Goal: Task Accomplishment & Management: Complete application form

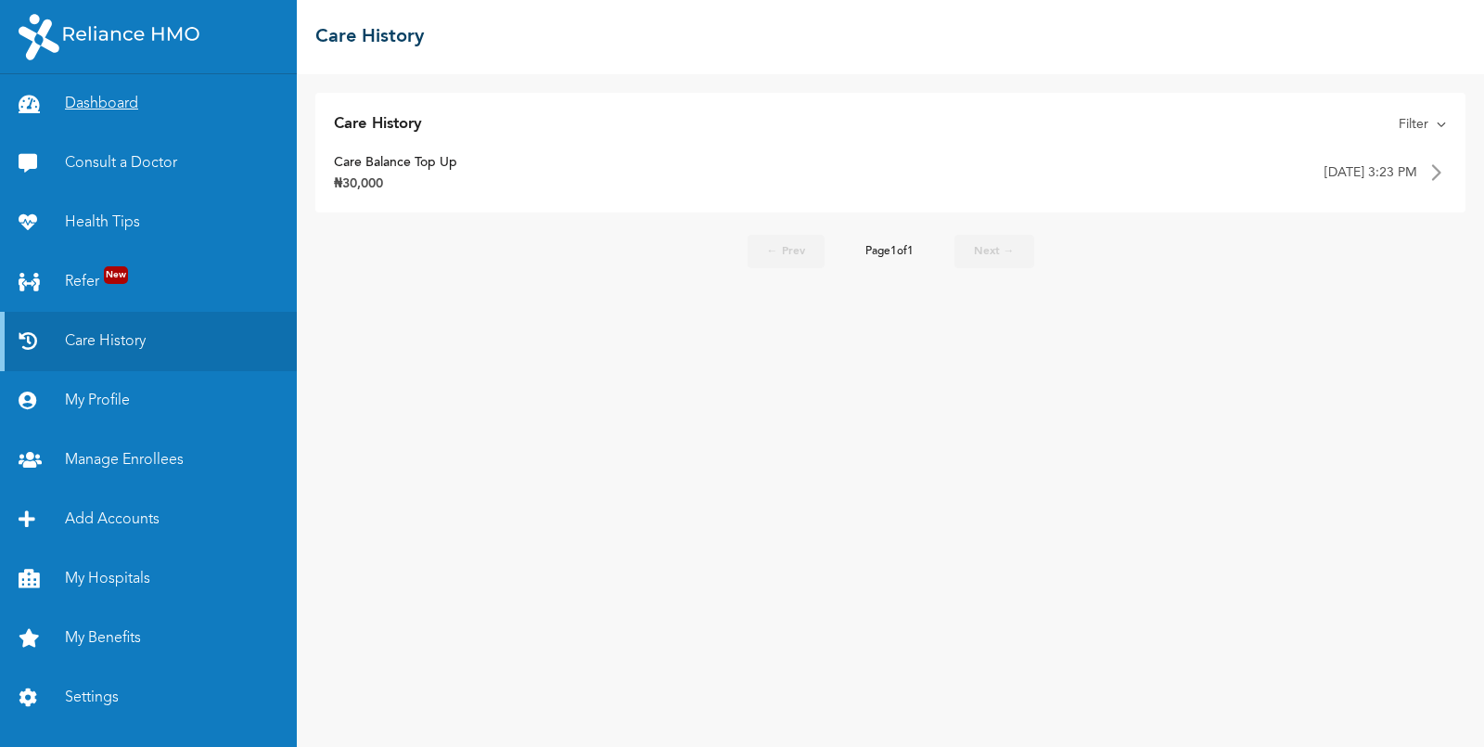
click at [115, 107] on link "Dashboard" at bounding box center [148, 103] width 297 height 59
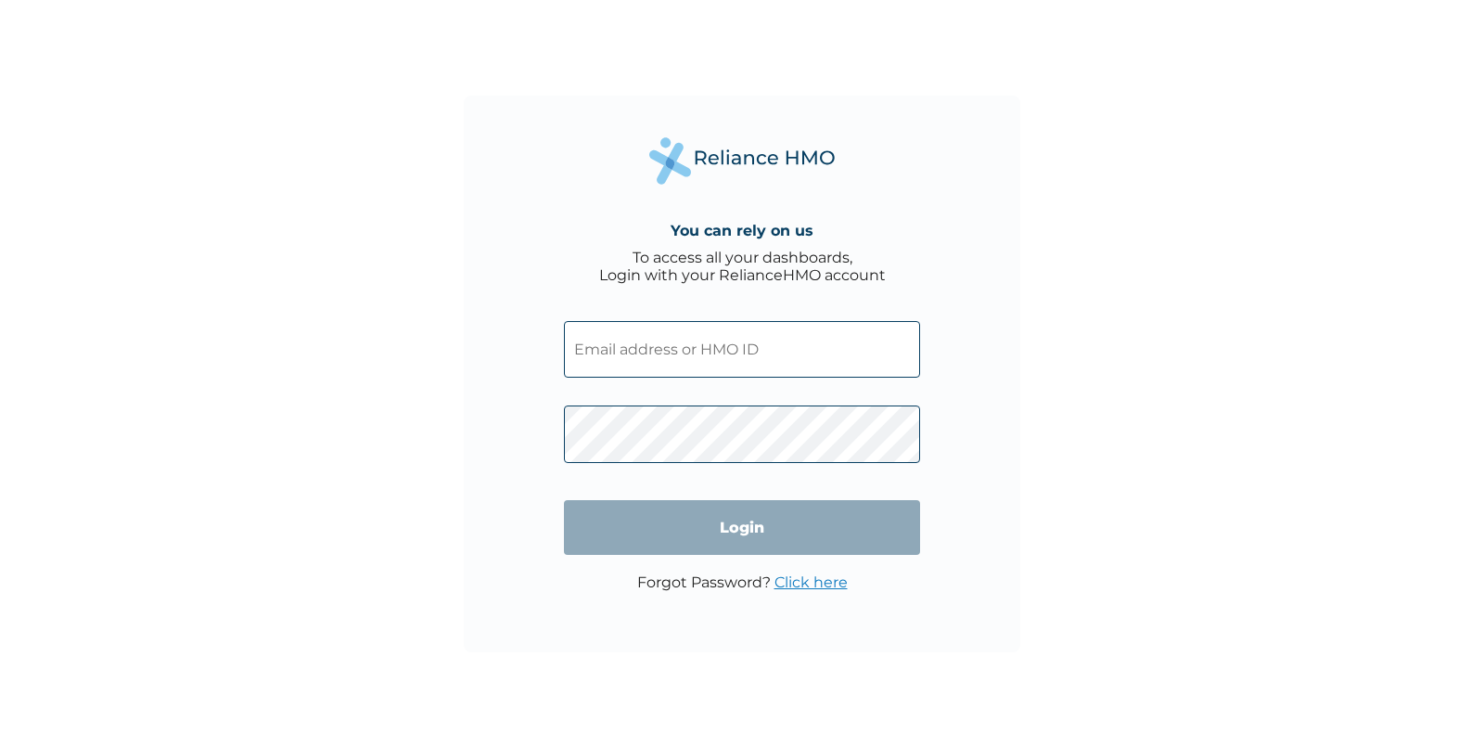
click at [684, 363] on input "text" at bounding box center [742, 349] width 356 height 57
paste input "RET/10195/A"
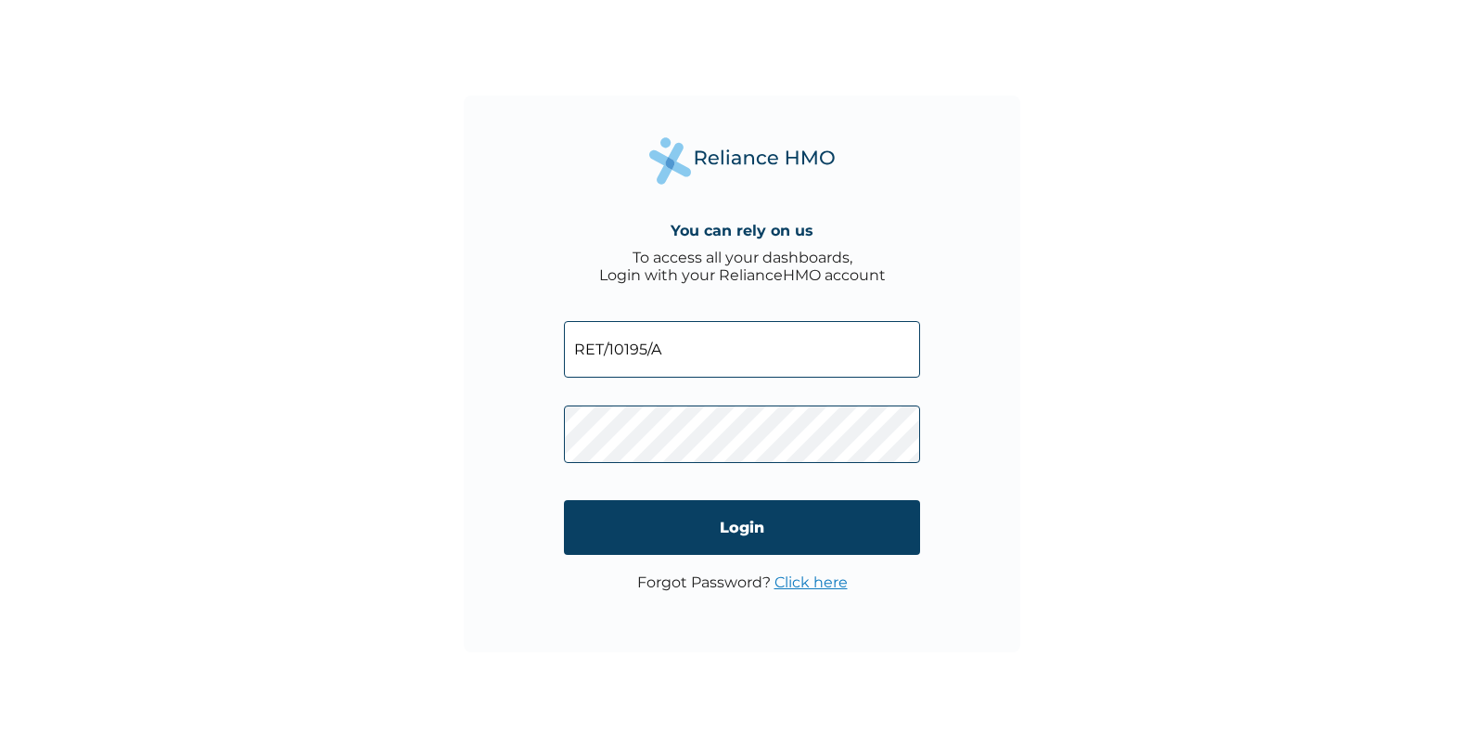
type input "RET/10195/A"
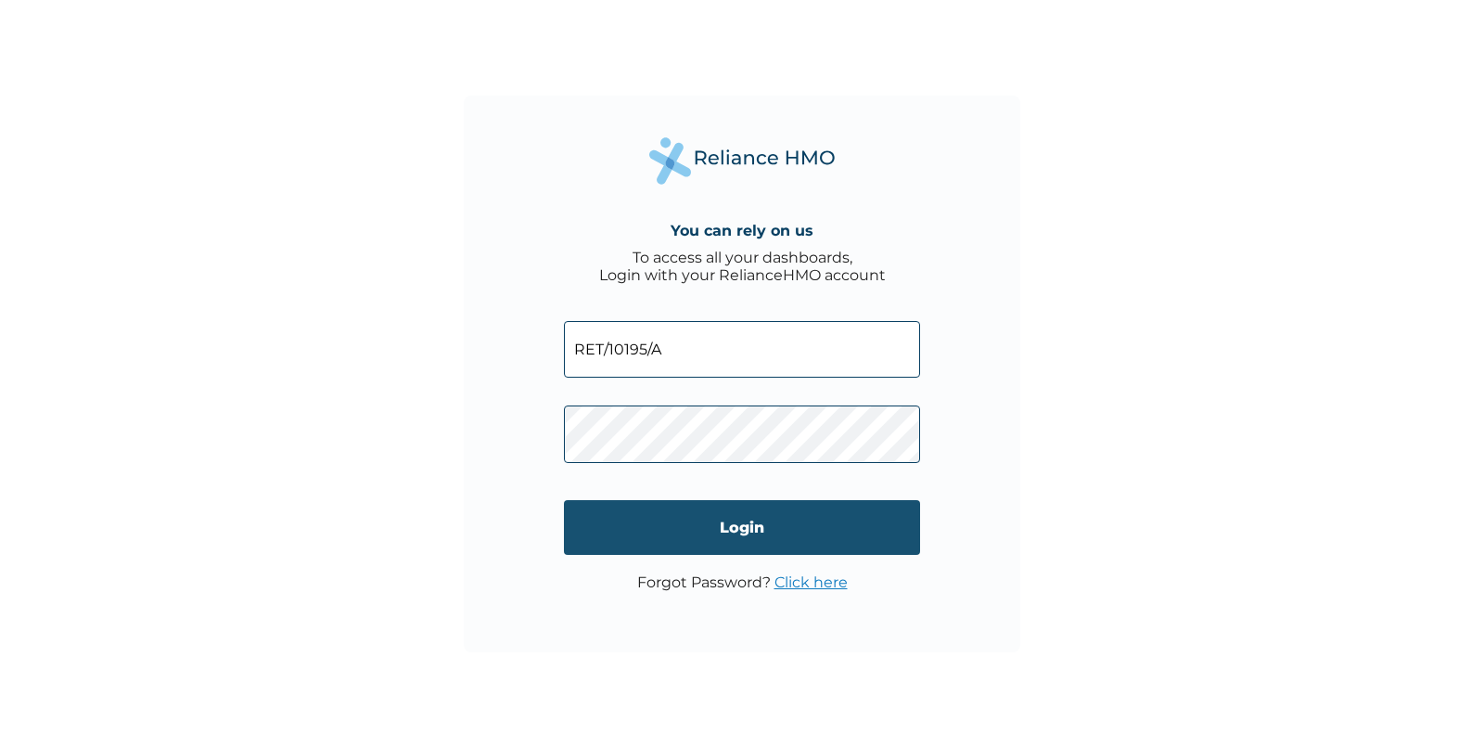
click at [742, 522] on input "Login" at bounding box center [742, 527] width 356 height 55
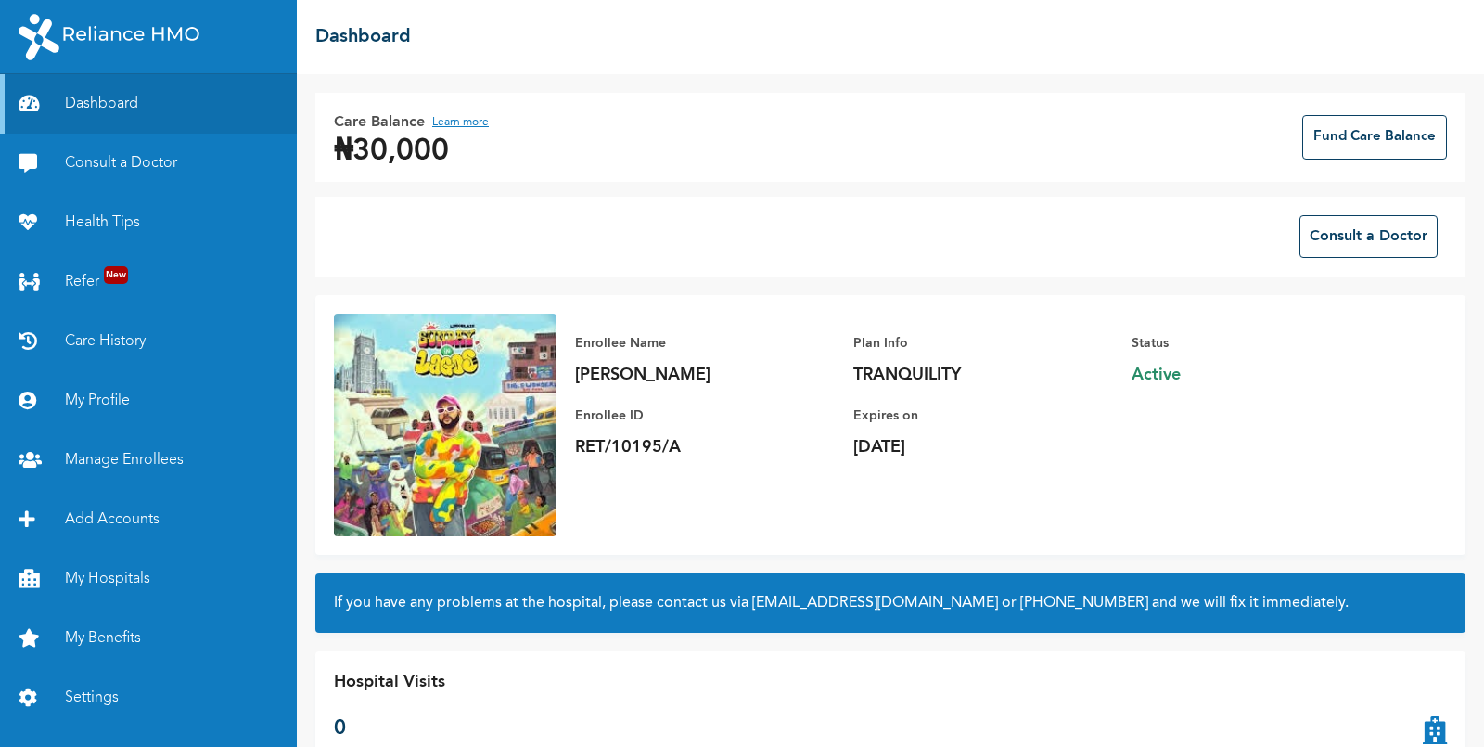
click at [447, 122] on button "Learn more" at bounding box center [460, 122] width 57 height 22
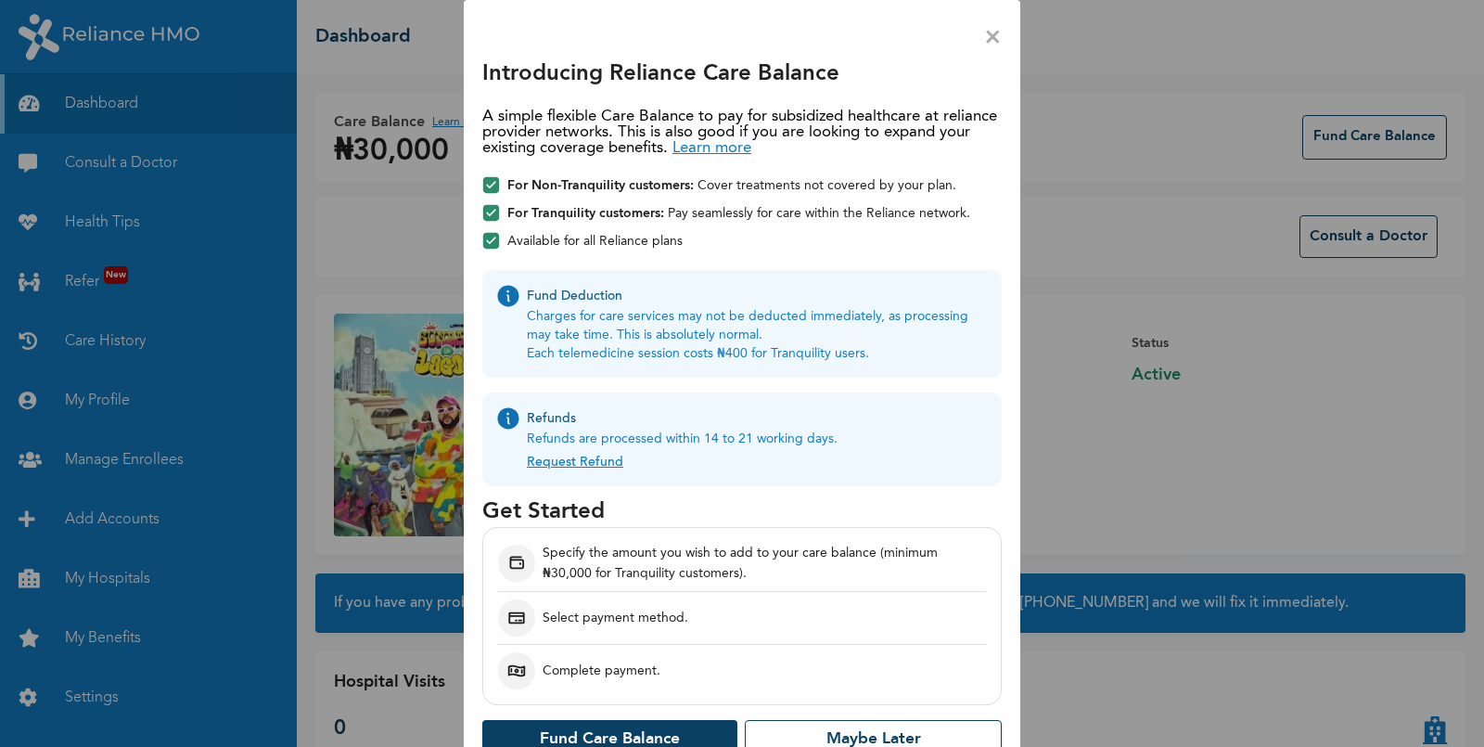
click at [1040, 36] on div "× Introducing Reliance Care Balance A simple flexible Care Balance to pay for s…" at bounding box center [742, 373] width 1484 height 747
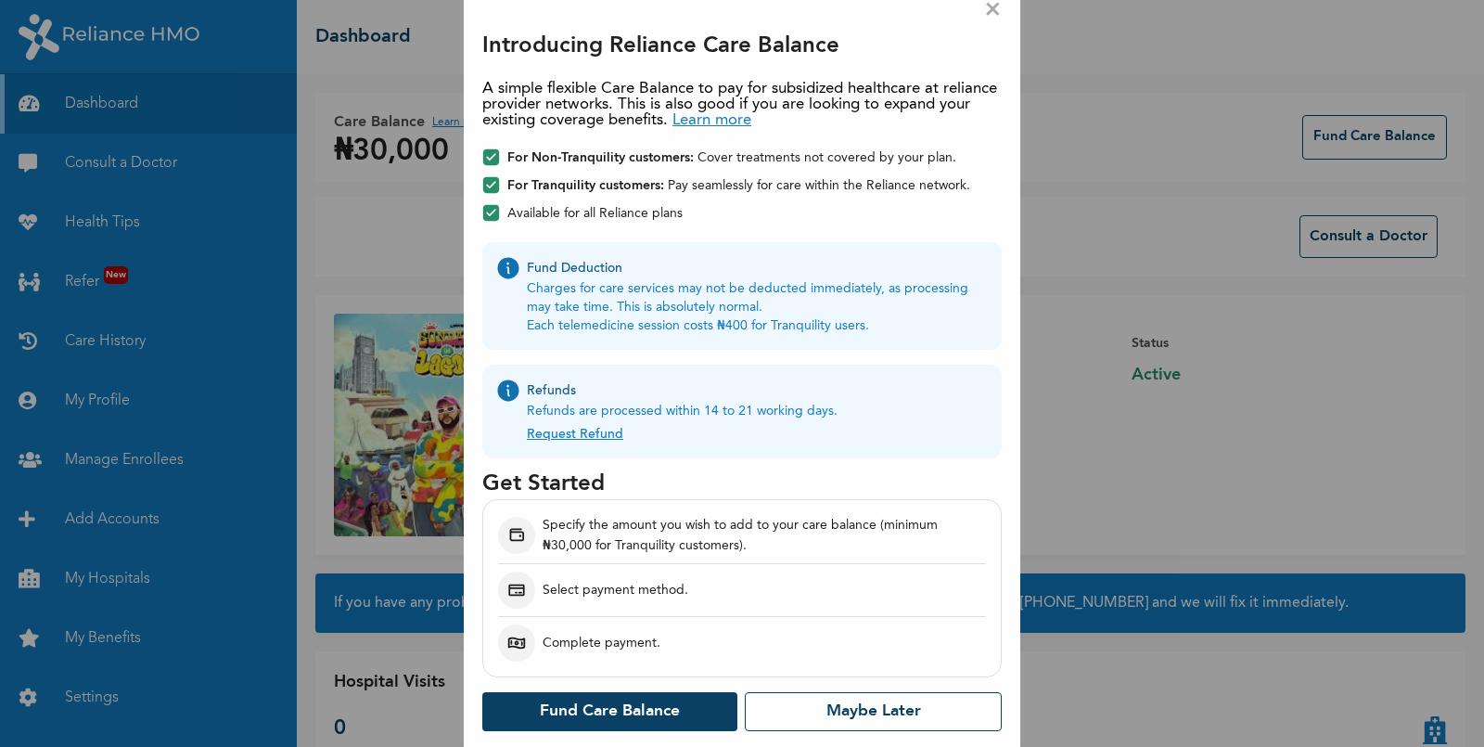
click at [588, 432] on link "Request Refund" at bounding box center [575, 430] width 96 height 20
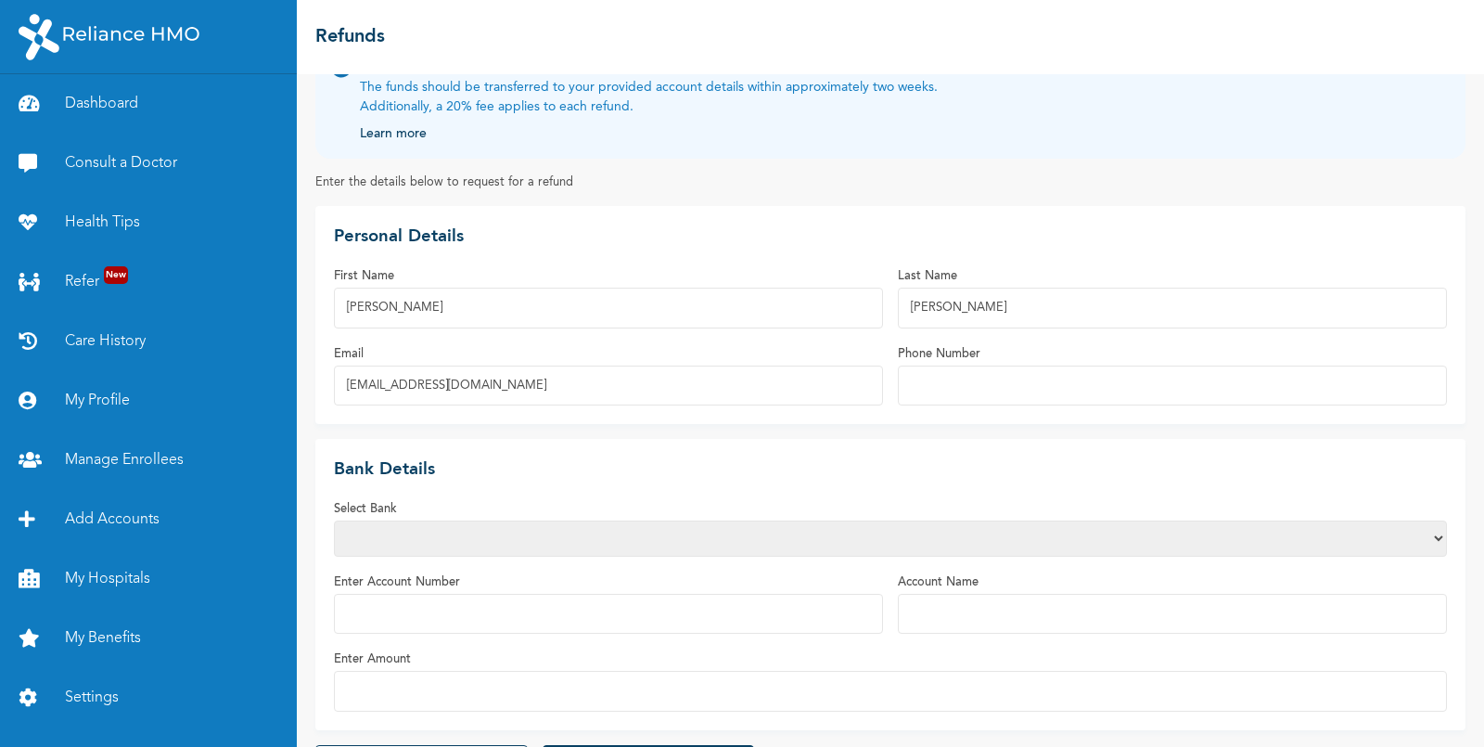
scroll to position [105, 0]
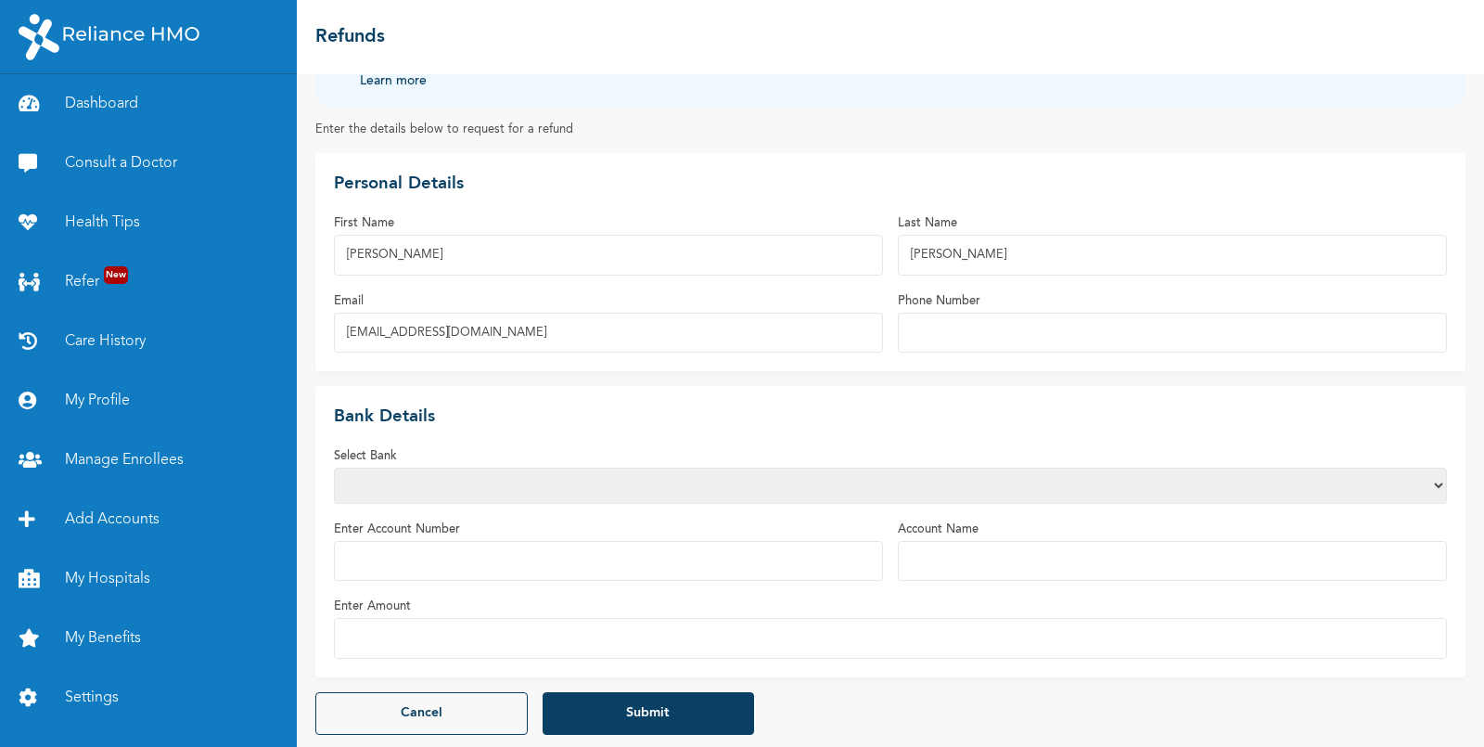
click at [527, 481] on select "Access Bank Plc. Citibank Nigeria Limited Access Bank (Diamond) Ecobank Nigeria…" at bounding box center [890, 486] width 1113 height 36
select select "1"
click at [334, 468] on select "Access Bank Plc. Citibank Nigeria Limited Access Bank (Diamond) Ecobank Nigeria…" at bounding box center [890, 486] width 1113 height 36
click at [494, 557] on input "Enter Account Number" at bounding box center [608, 561] width 549 height 40
type input "0019795408"
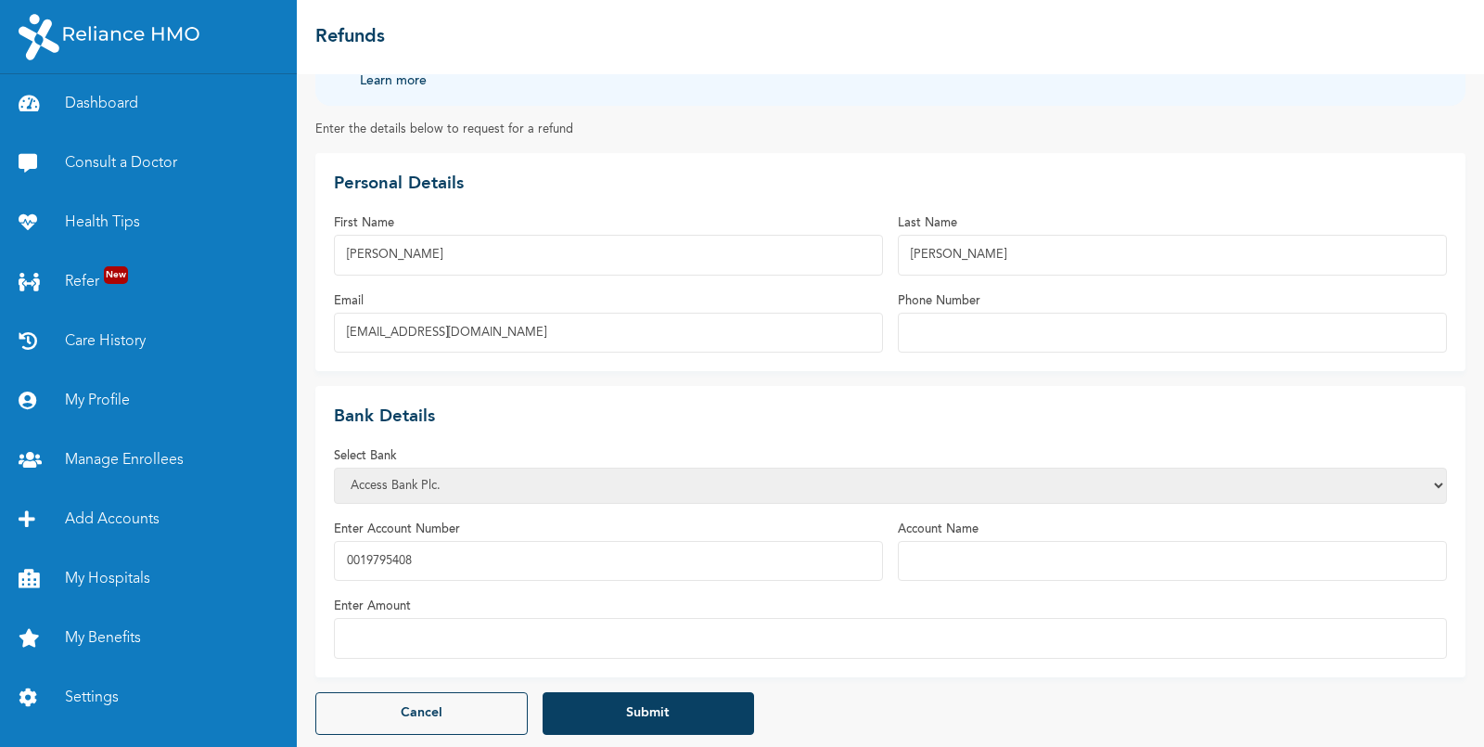
click at [983, 559] on input "Account Name" at bounding box center [1172, 561] width 549 height 40
type input "[PERSON_NAME]"
click at [580, 637] on input "Enter Amount" at bounding box center [890, 638] width 1113 height 40
type input "5000"
click at [668, 697] on button "Submit" at bounding box center [649, 713] width 212 height 43
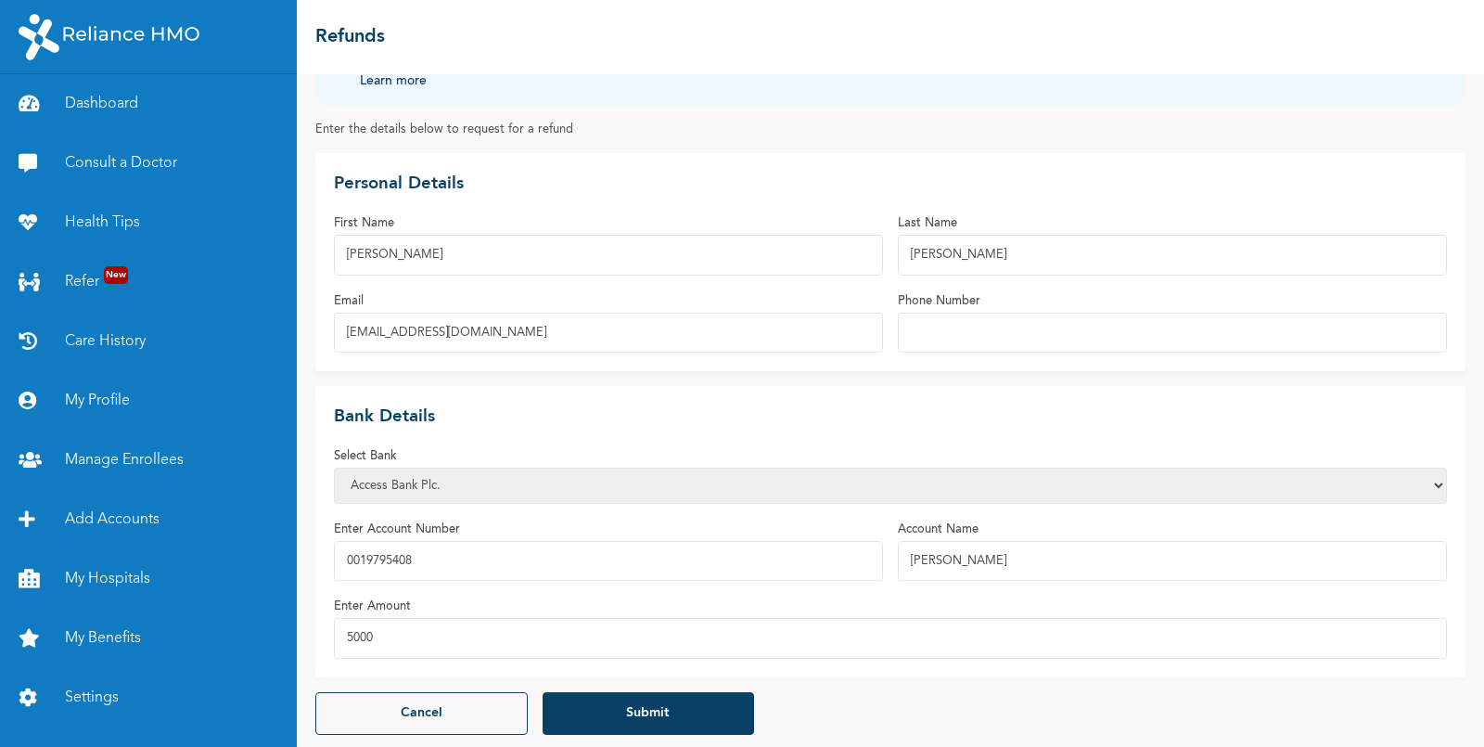
select select "1"
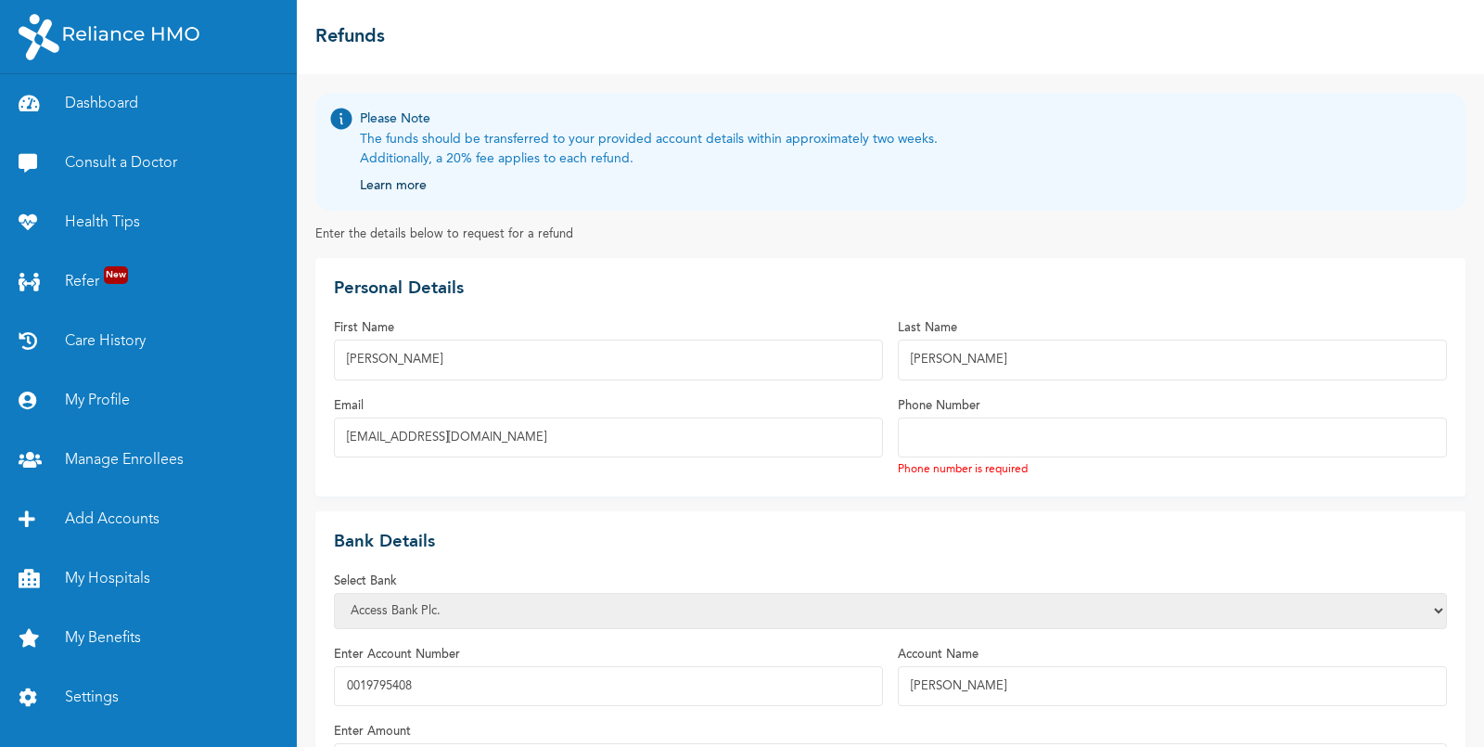
type input "8083982000"
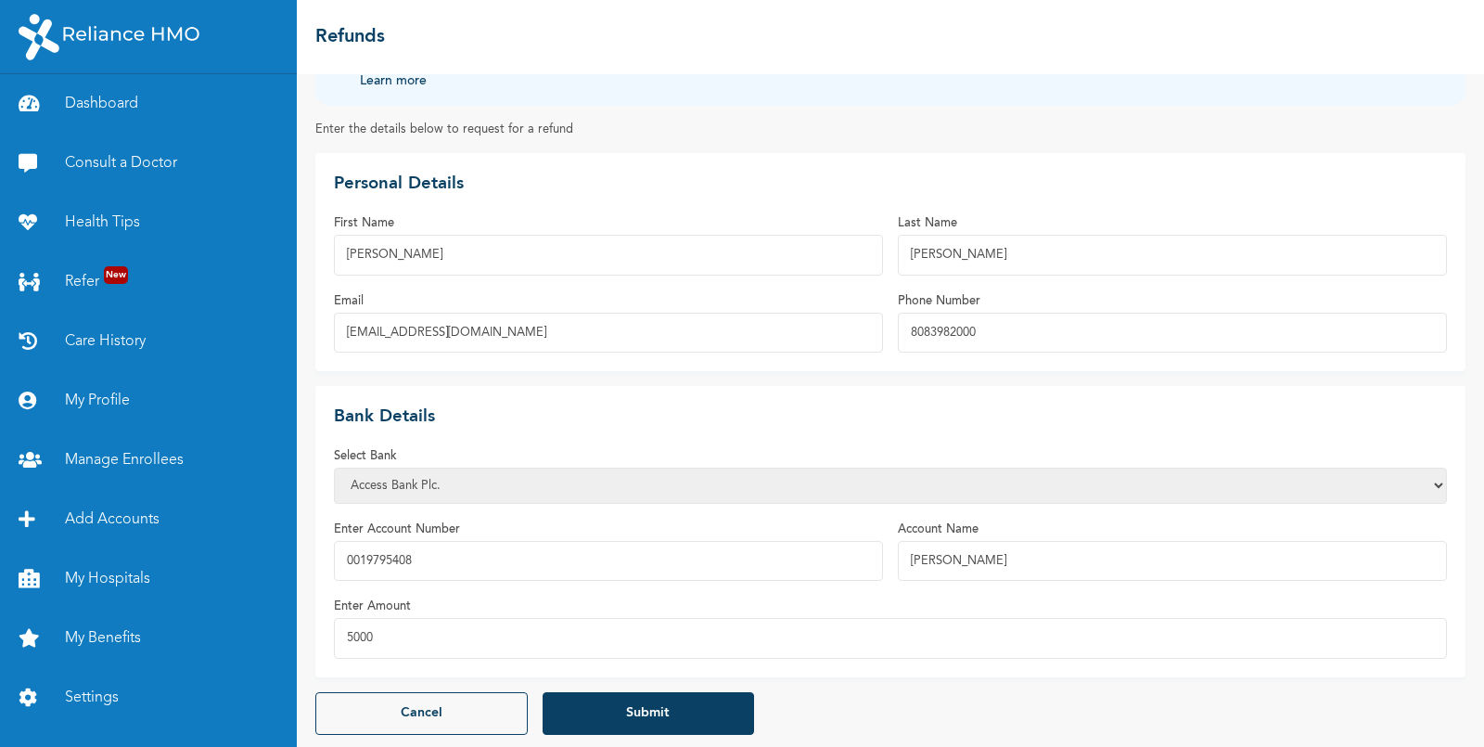
click at [631, 703] on button "Submit" at bounding box center [649, 713] width 212 height 43
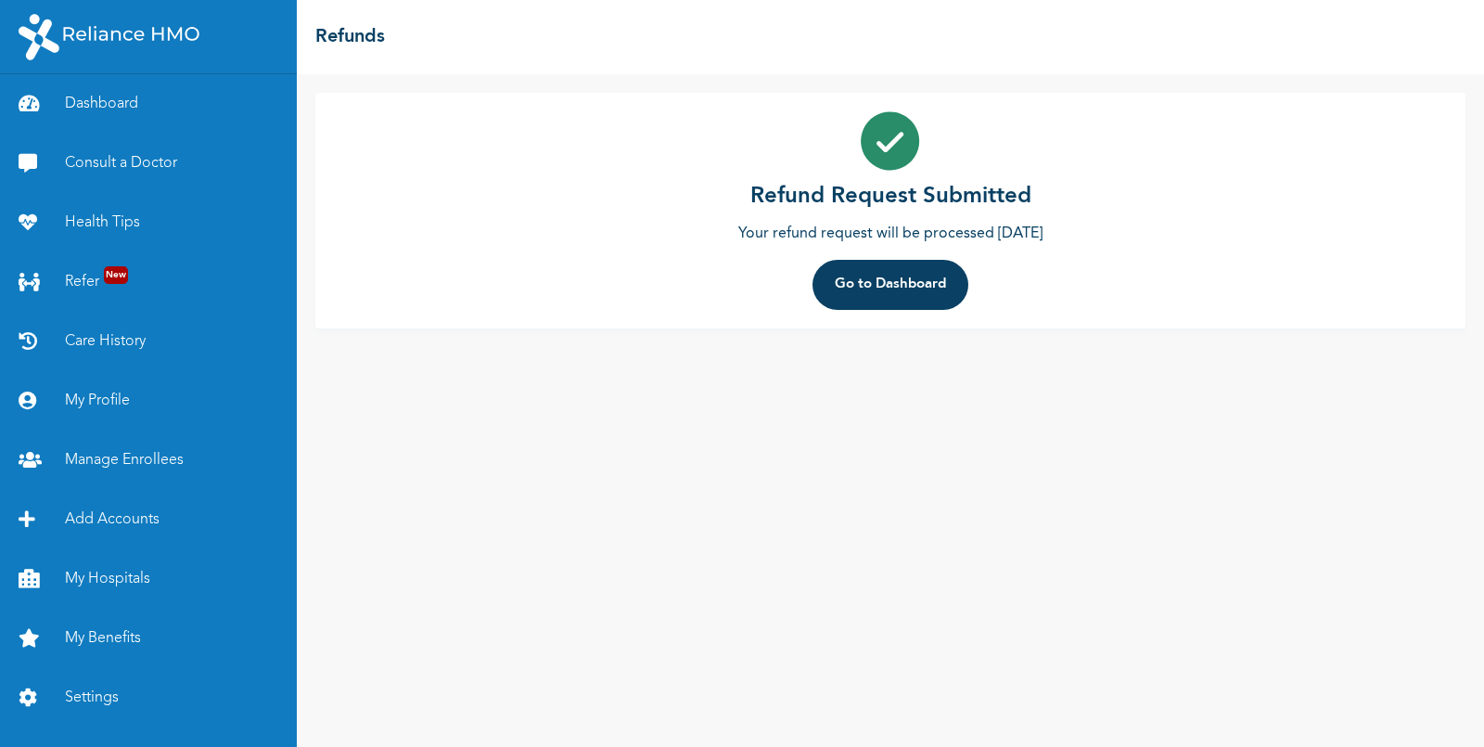
click at [889, 288] on button "Go to Dashboard" at bounding box center [891, 285] width 156 height 50
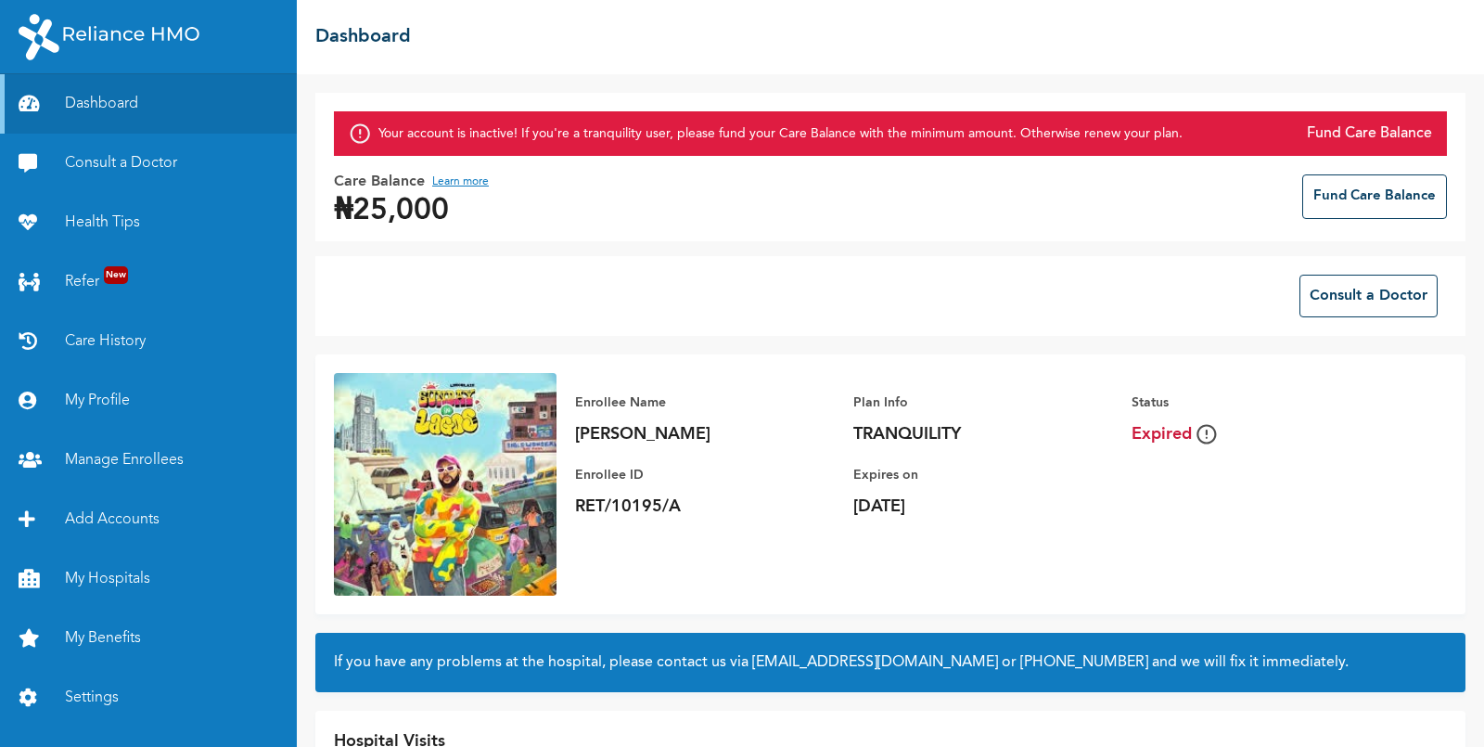
scroll to position [23, 0]
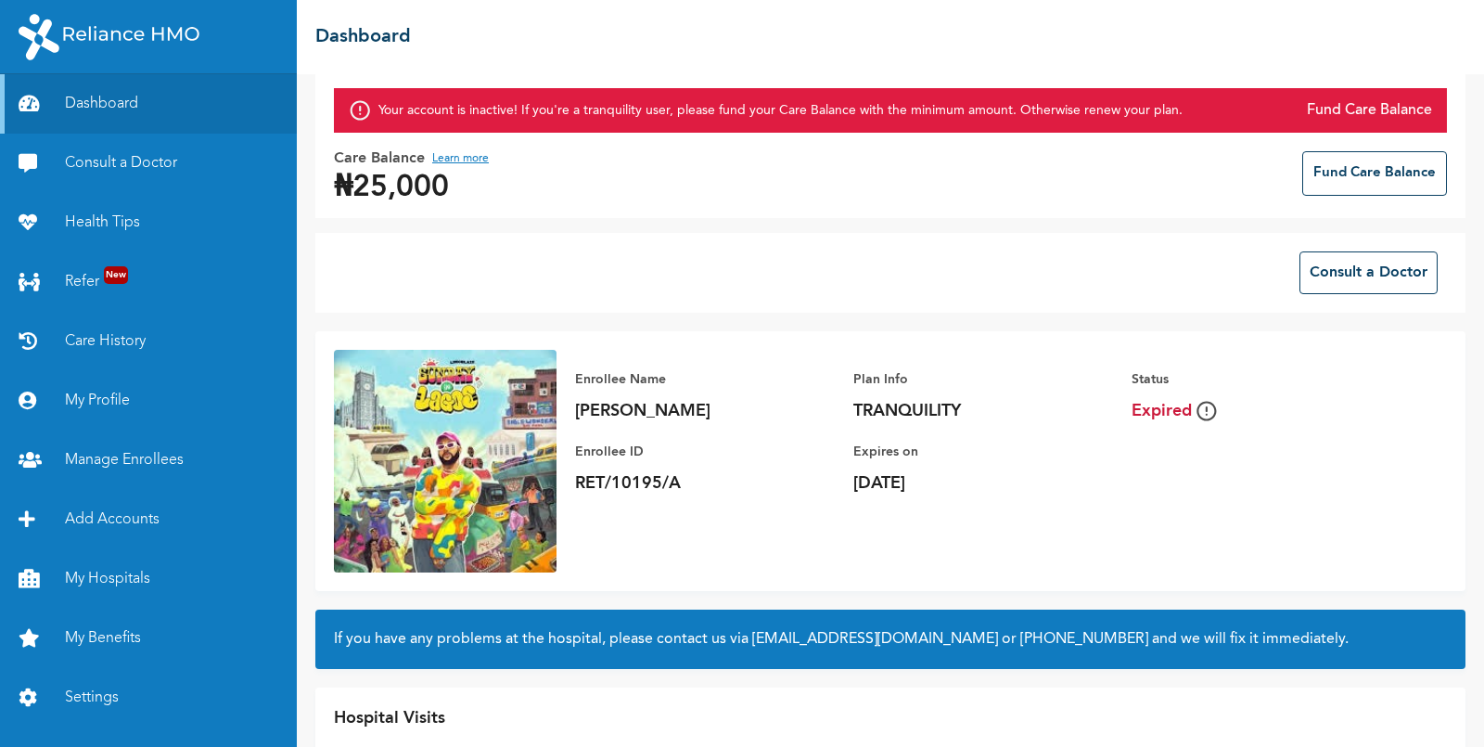
click at [1372, 160] on button "Fund Care Balance" at bounding box center [1374, 173] width 145 height 45
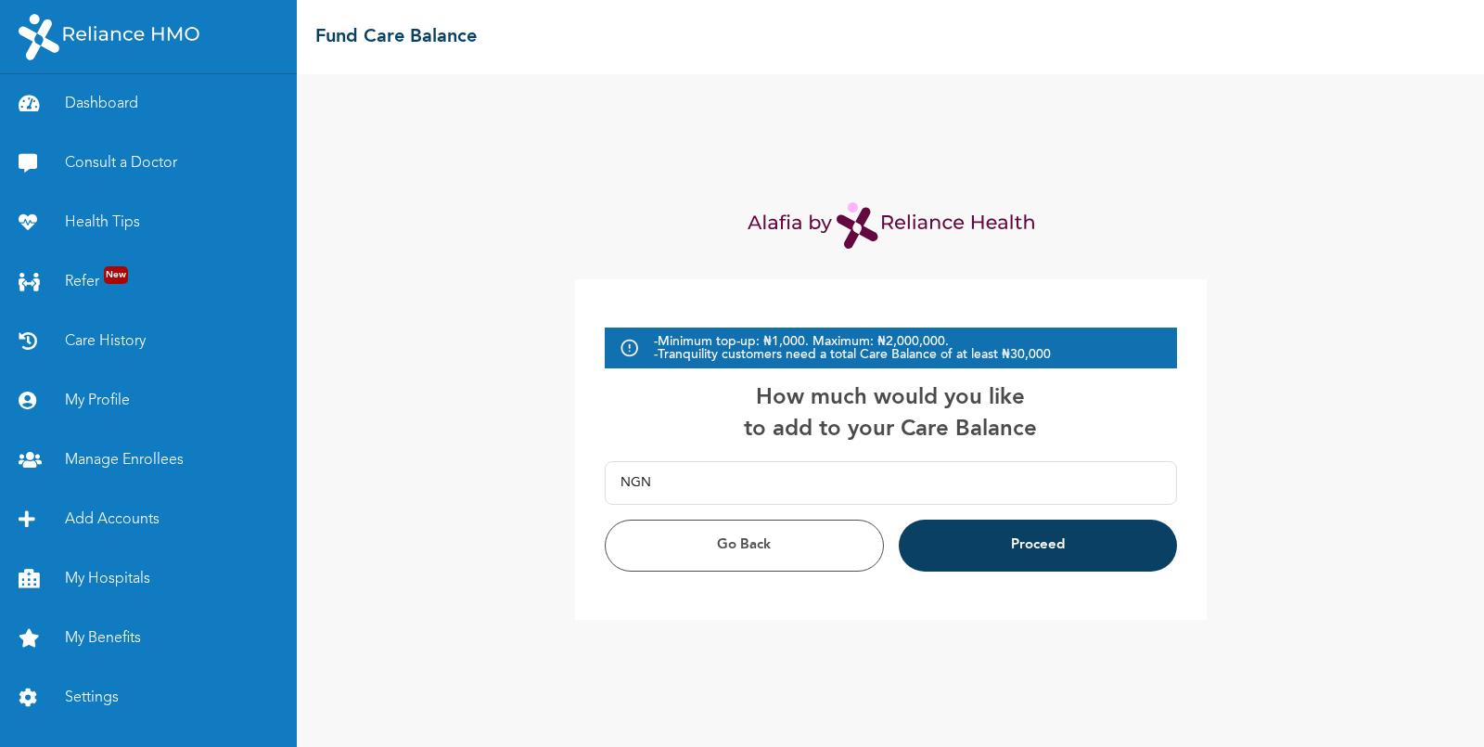
click at [713, 487] on input "text" at bounding box center [906, 483] width 510 height 42
type input "10,000.00"
click at [973, 531] on button "Proceed" at bounding box center [1038, 545] width 278 height 52
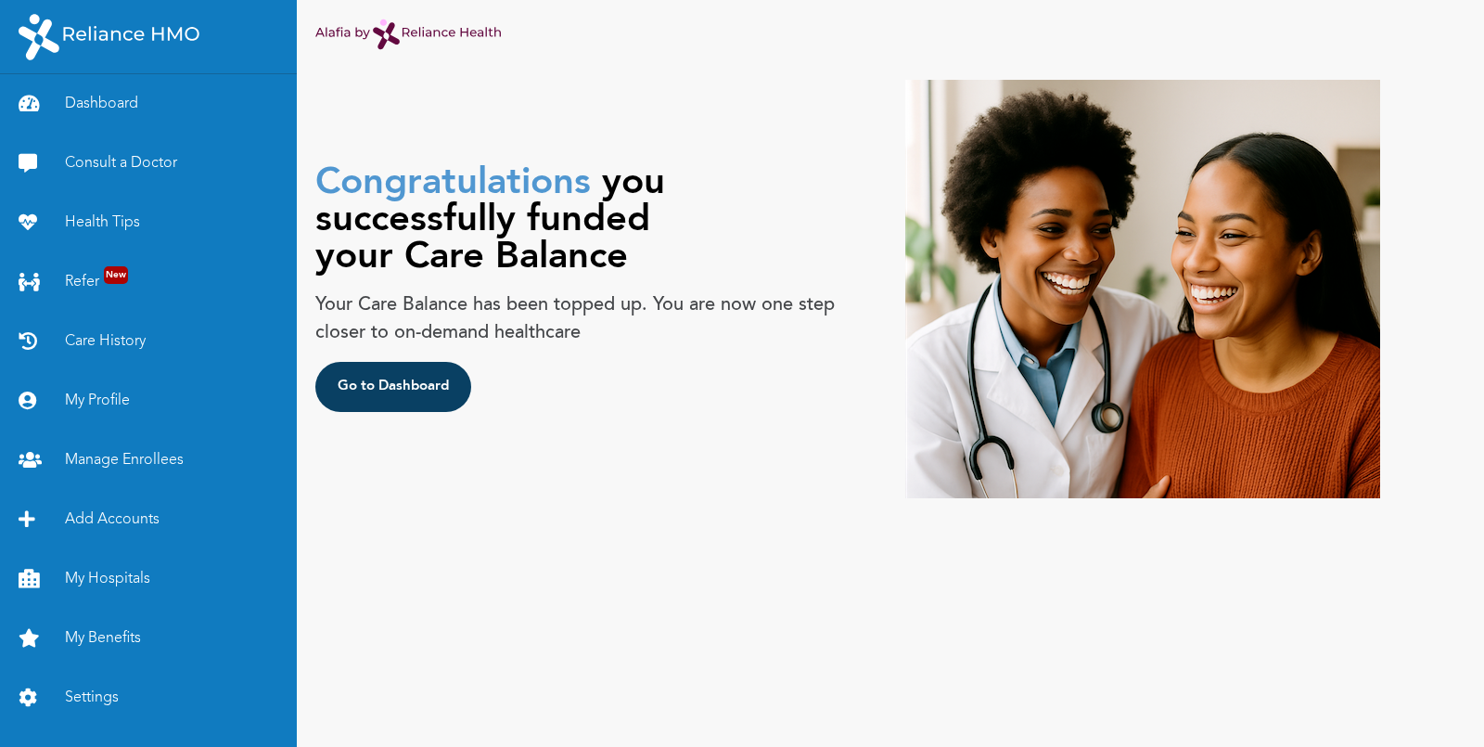
click at [370, 395] on button "Go to Dashboard" at bounding box center [393, 387] width 156 height 50
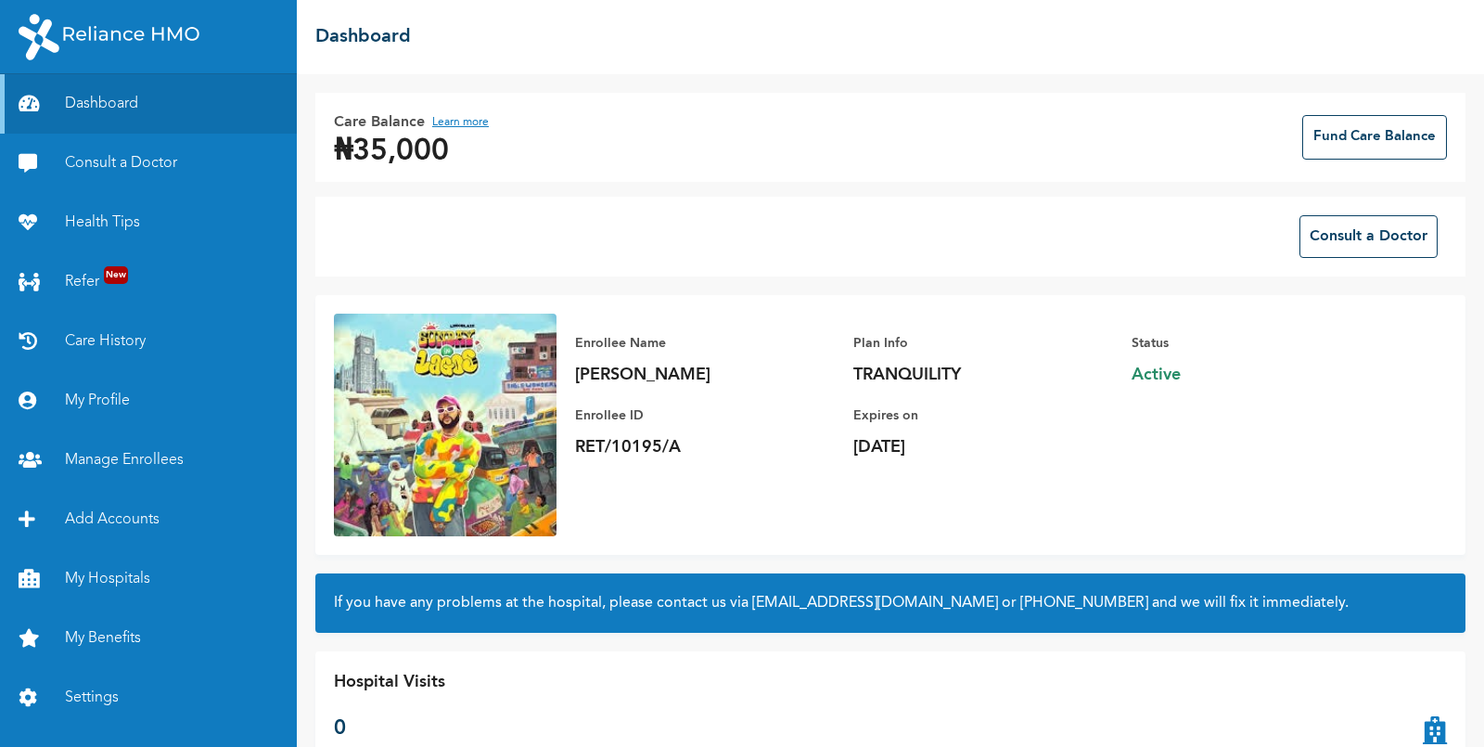
click at [473, 121] on button "Learn more" at bounding box center [460, 122] width 57 height 22
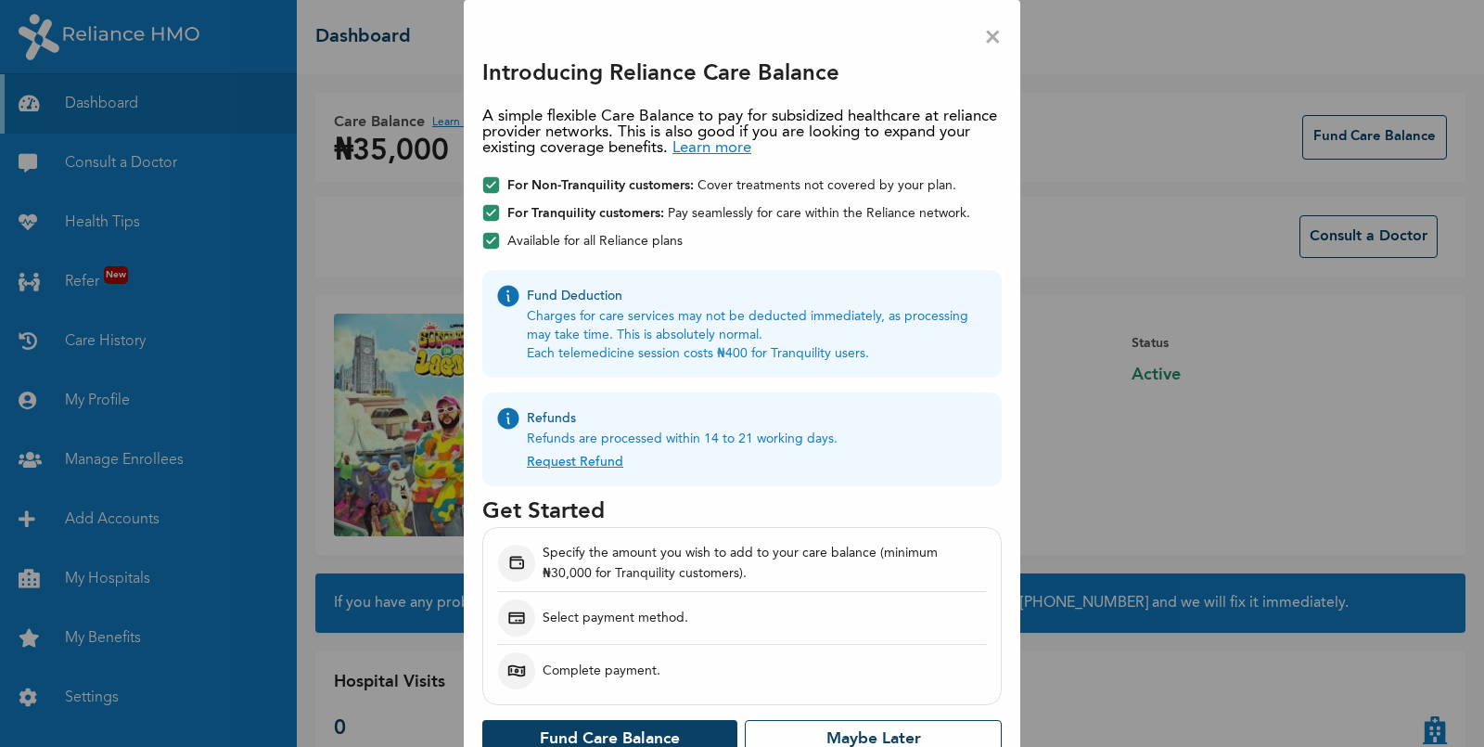
scroll to position [28, 0]
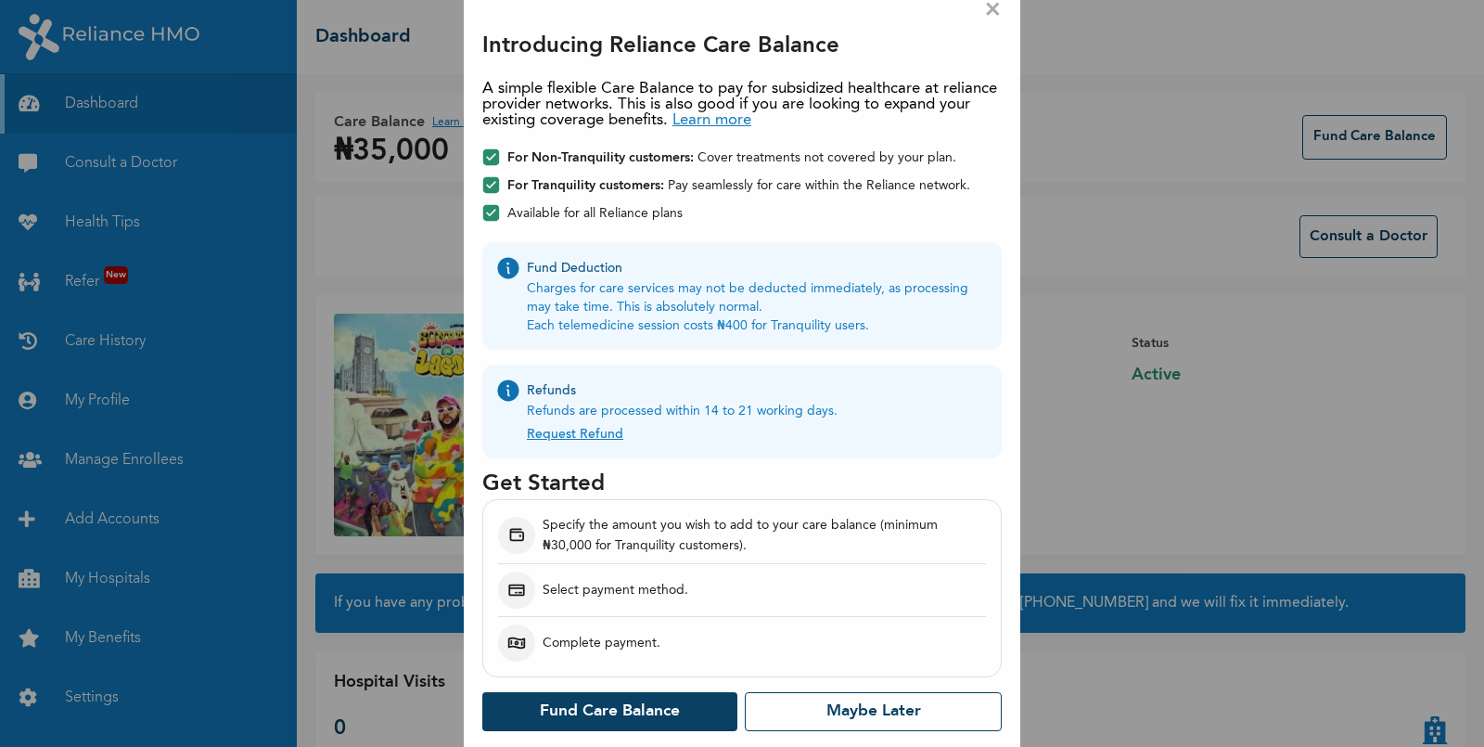
click at [579, 434] on link "Request Refund" at bounding box center [575, 430] width 96 height 20
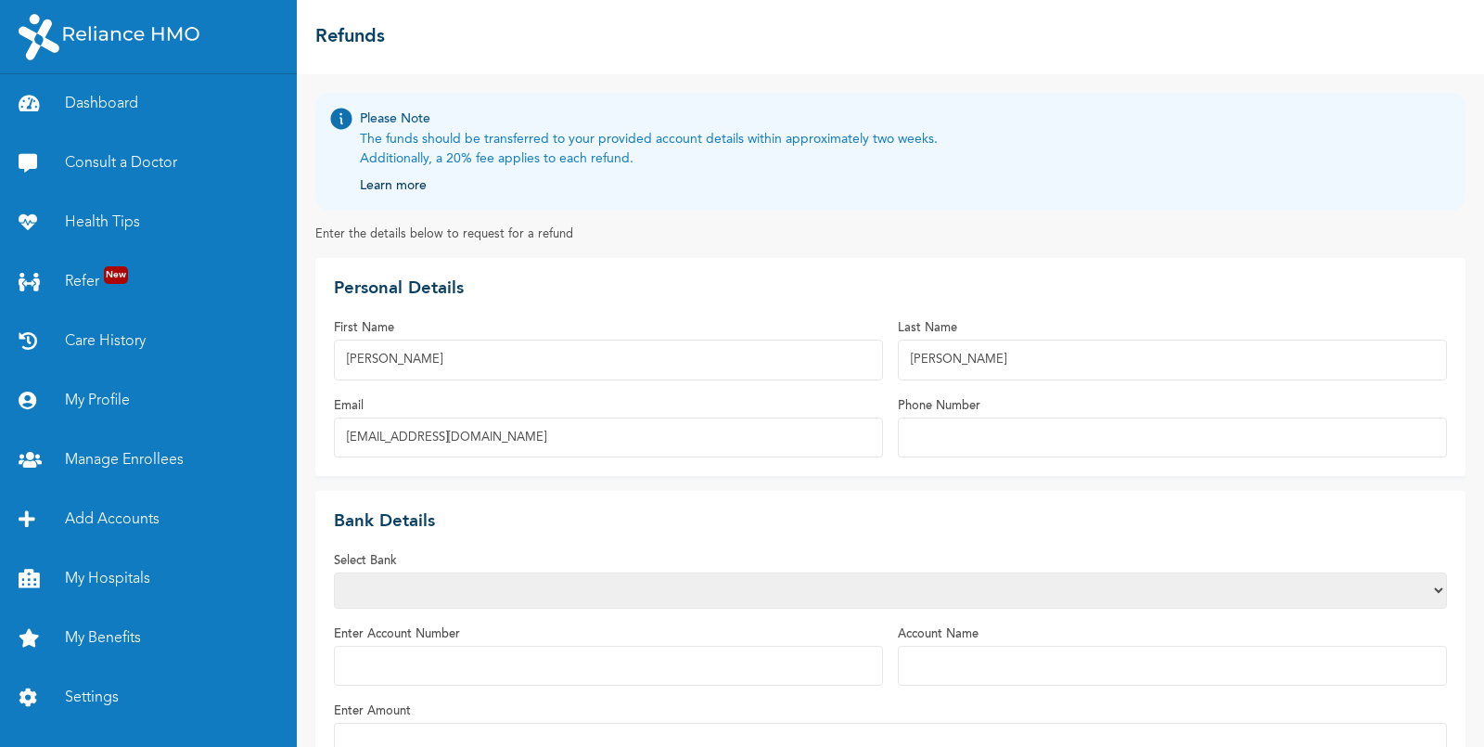
scroll to position [105, 0]
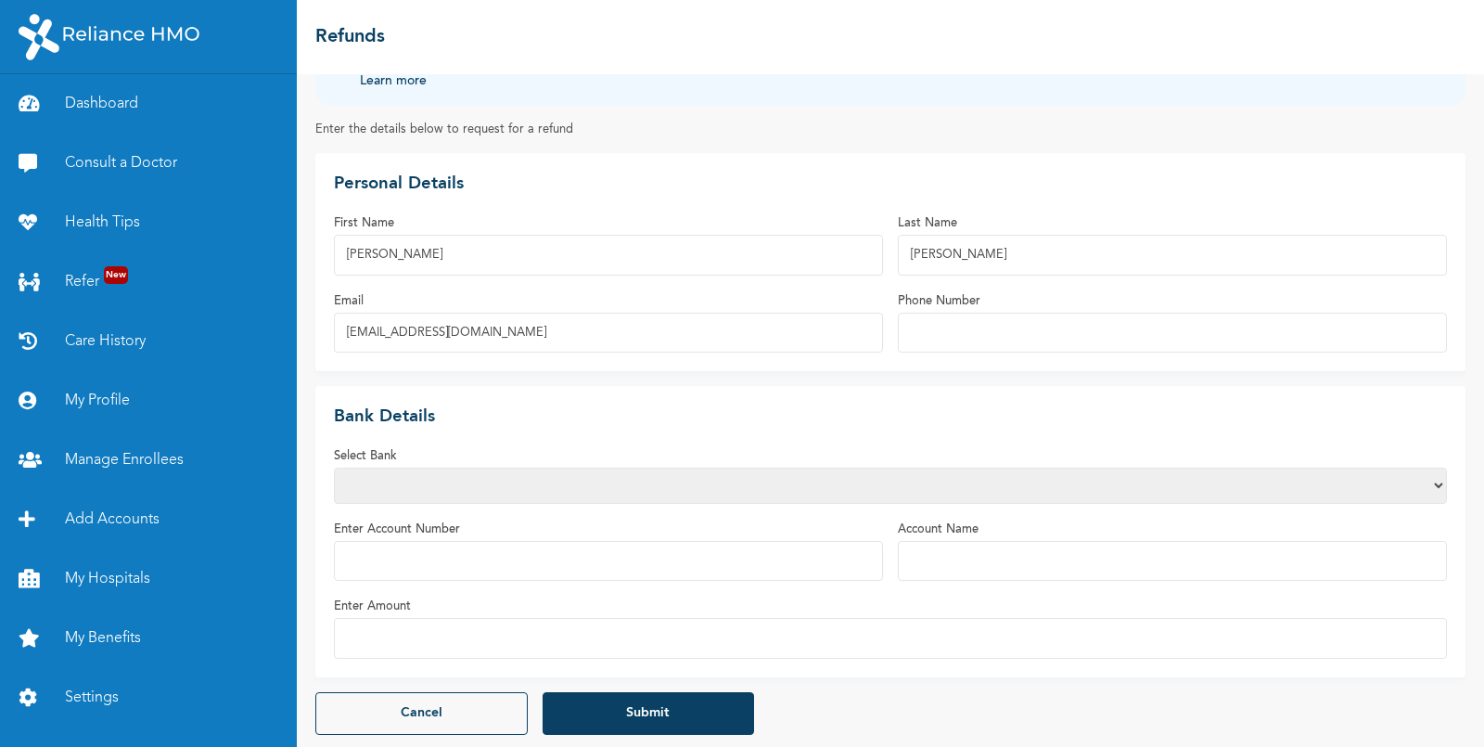
click at [455, 637] on input "Enter Amount" at bounding box center [890, 638] width 1113 height 40
type input "40000"
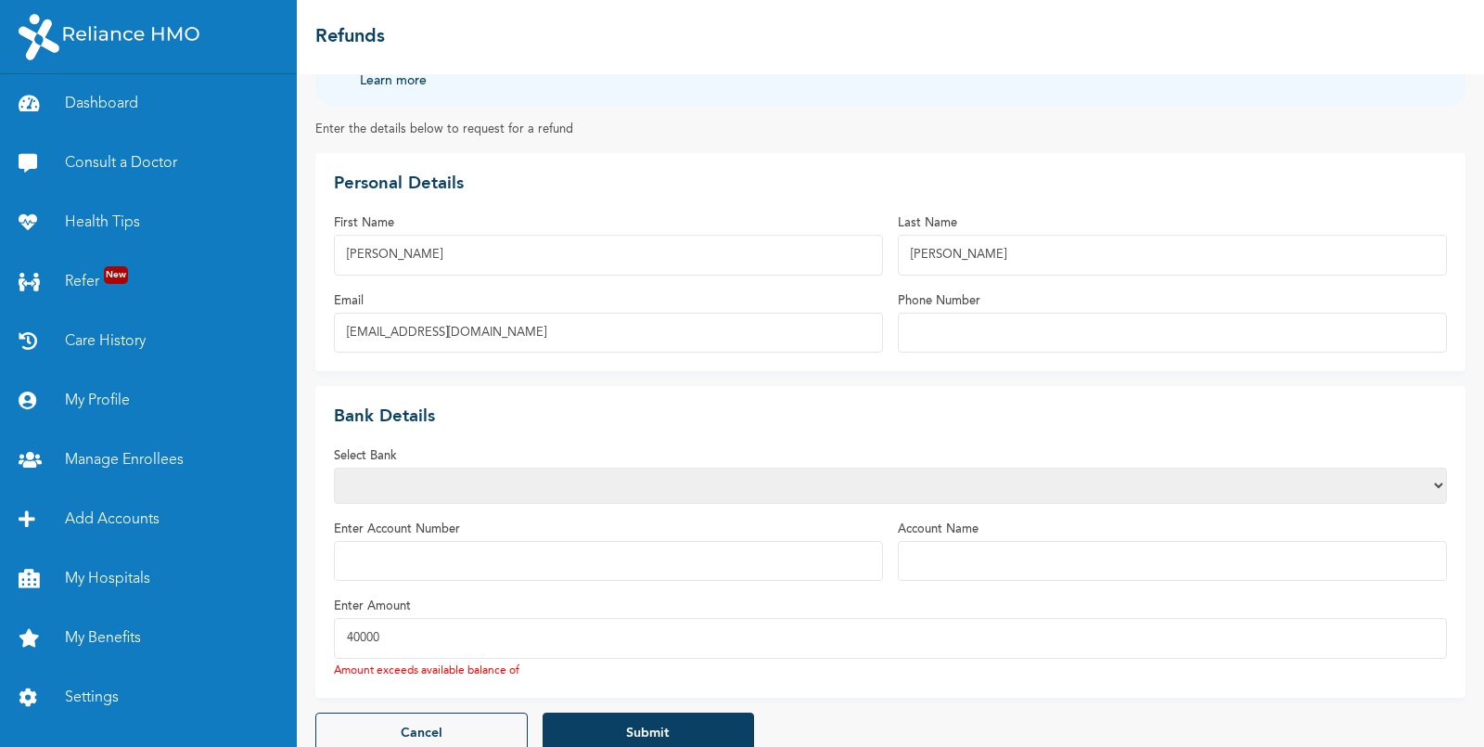
click at [460, 563] on input "Enter Account Number" at bounding box center [608, 561] width 549 height 40
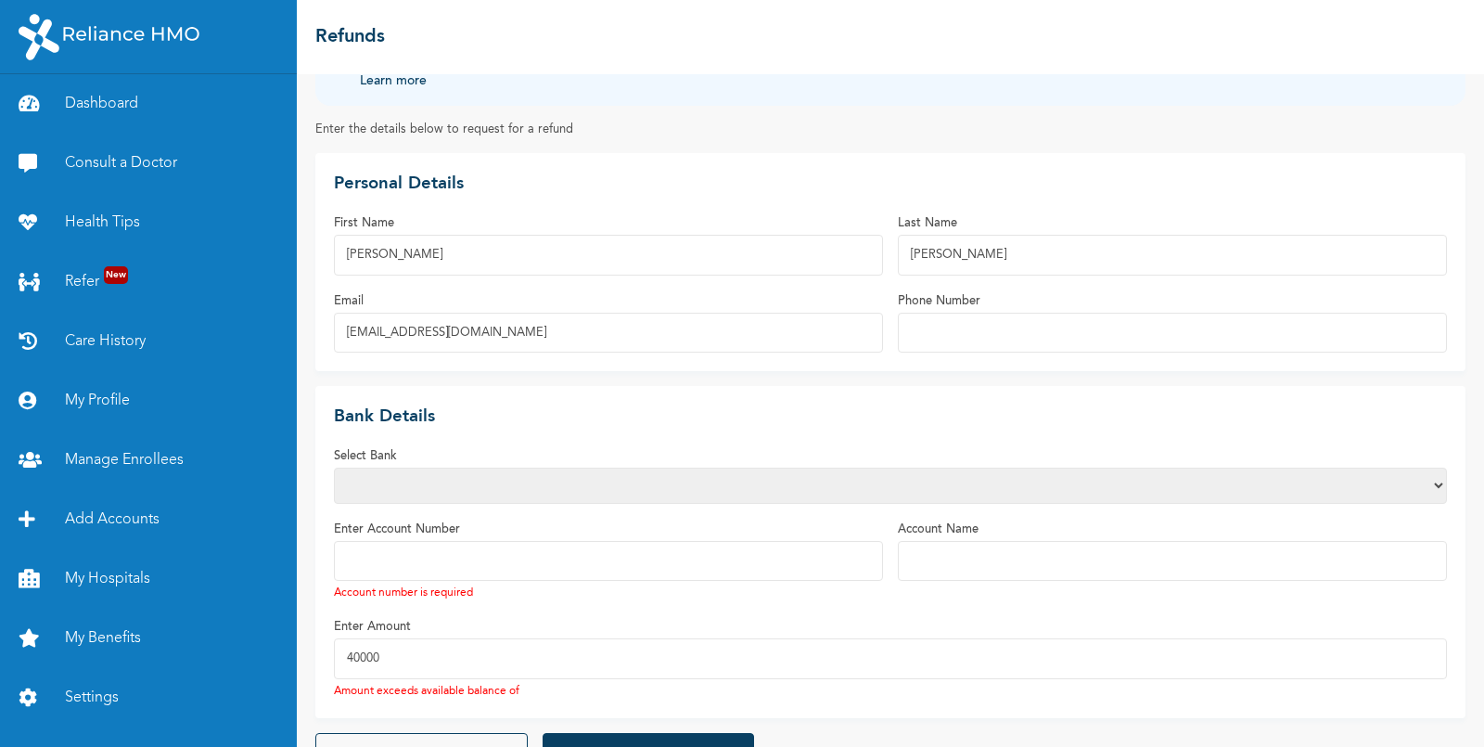
click at [396, 664] on fieldset "Enter Amount 40000 Amount exceeds available balance of" at bounding box center [890, 657] width 1113 height 83
click at [112, 97] on link "Dashboard" at bounding box center [148, 103] width 297 height 59
